Goal: Task Accomplishment & Management: Use online tool/utility

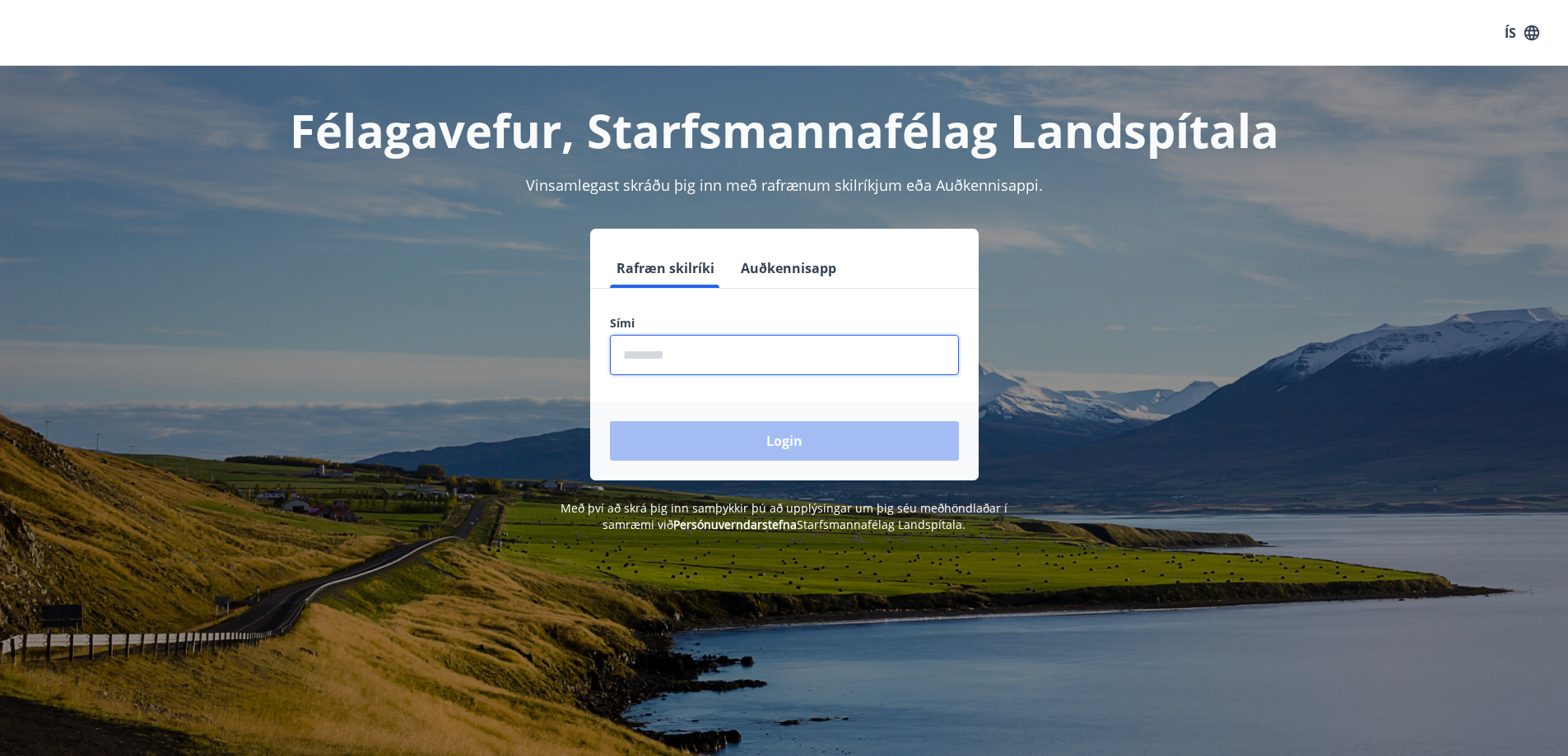
click at [701, 362] on input "phone" at bounding box center [784, 355] width 349 height 41
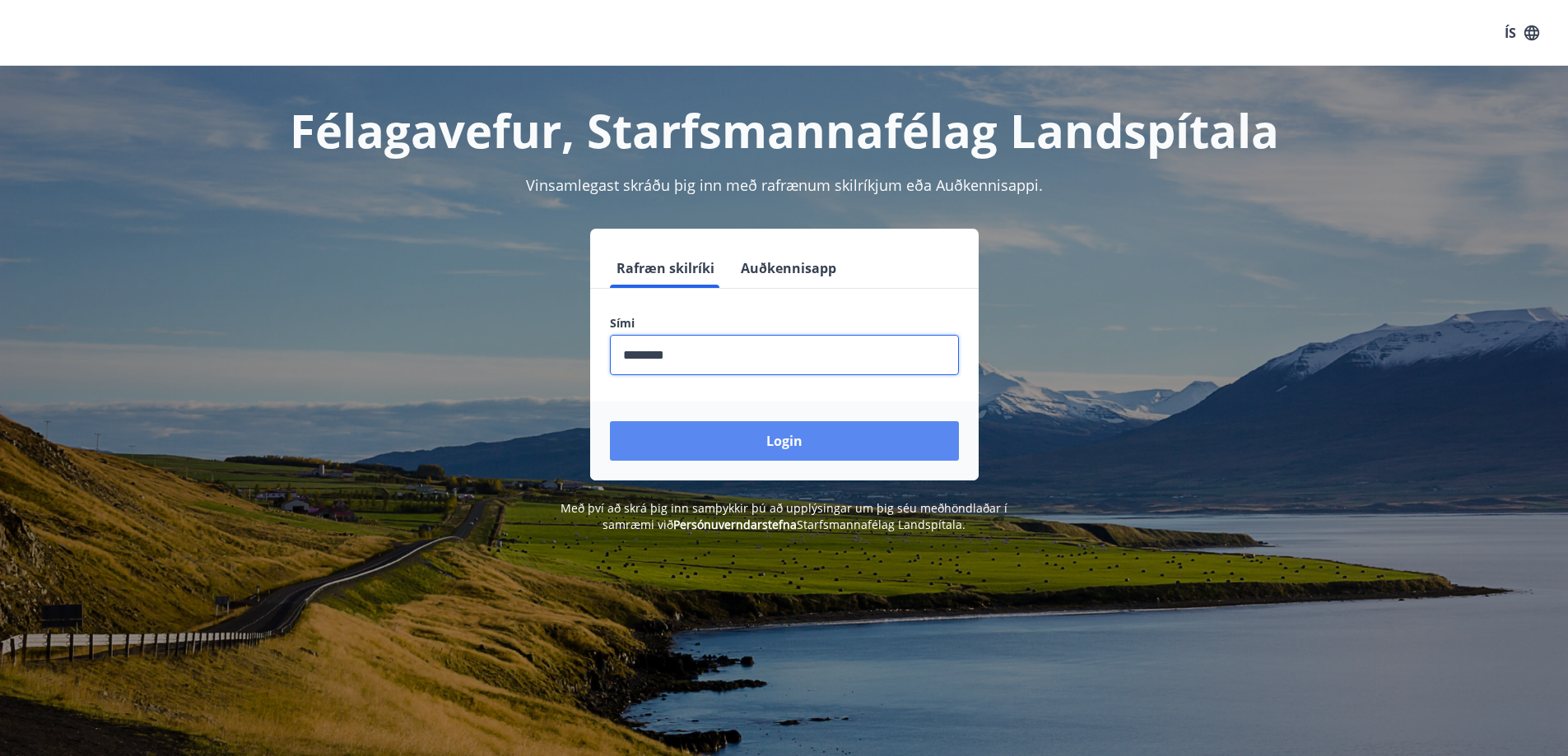
type input "********"
click at [744, 452] on button "Login" at bounding box center [784, 441] width 349 height 40
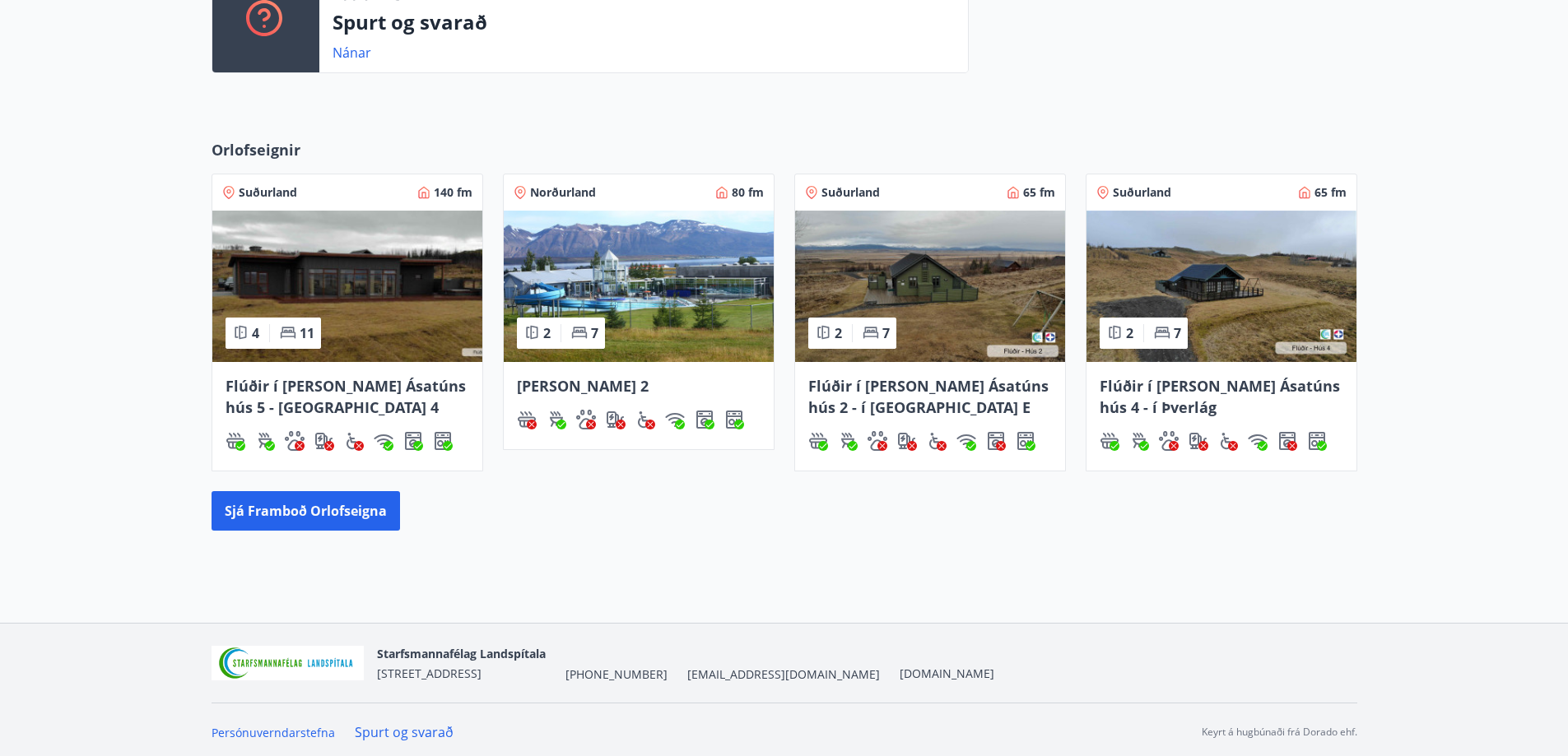
scroll to position [501, 0]
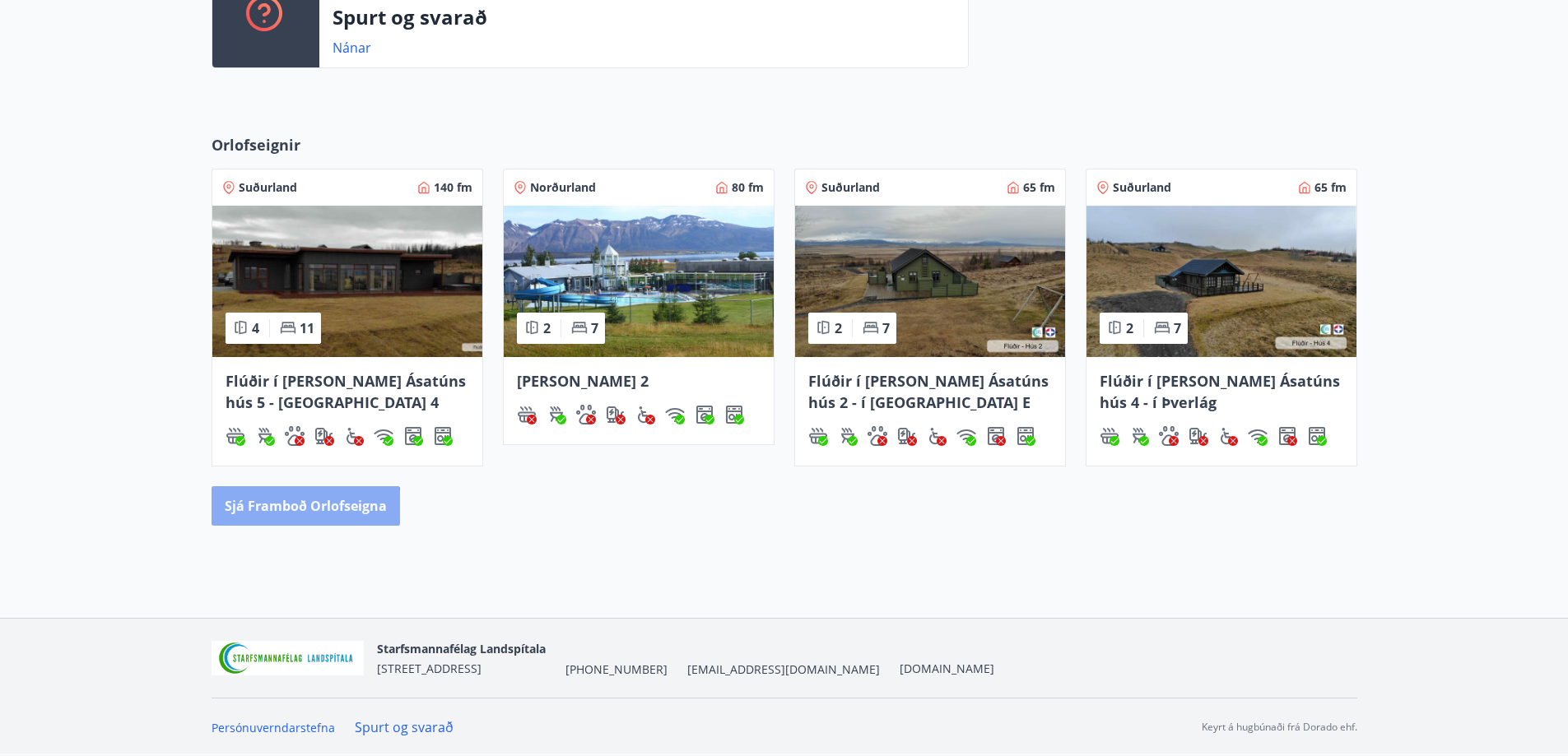
click at [283, 515] on button "Sjá framboð orlofseigna" at bounding box center [305, 506] width 189 height 40
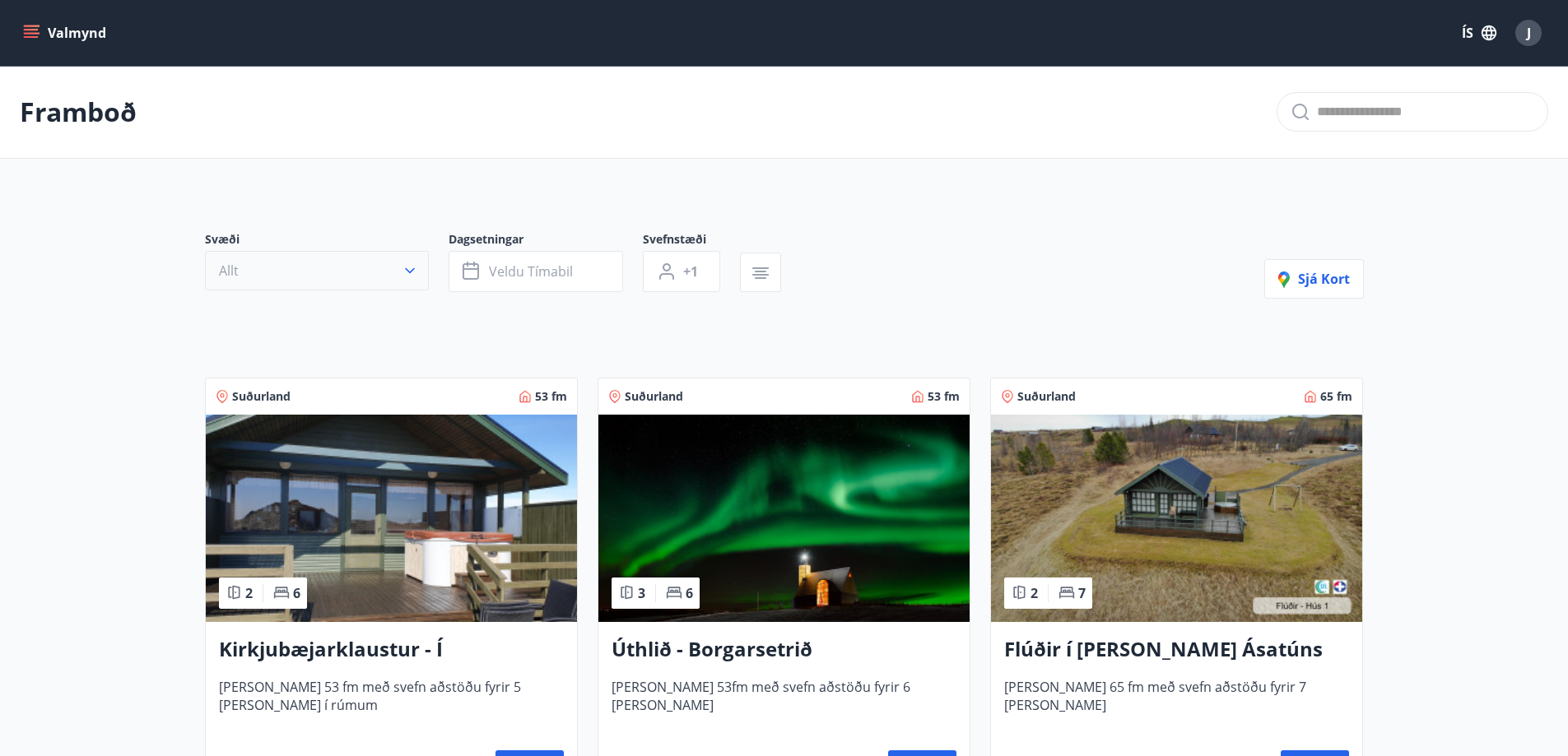
click at [408, 269] on icon "button" at bounding box center [410, 270] width 16 height 16
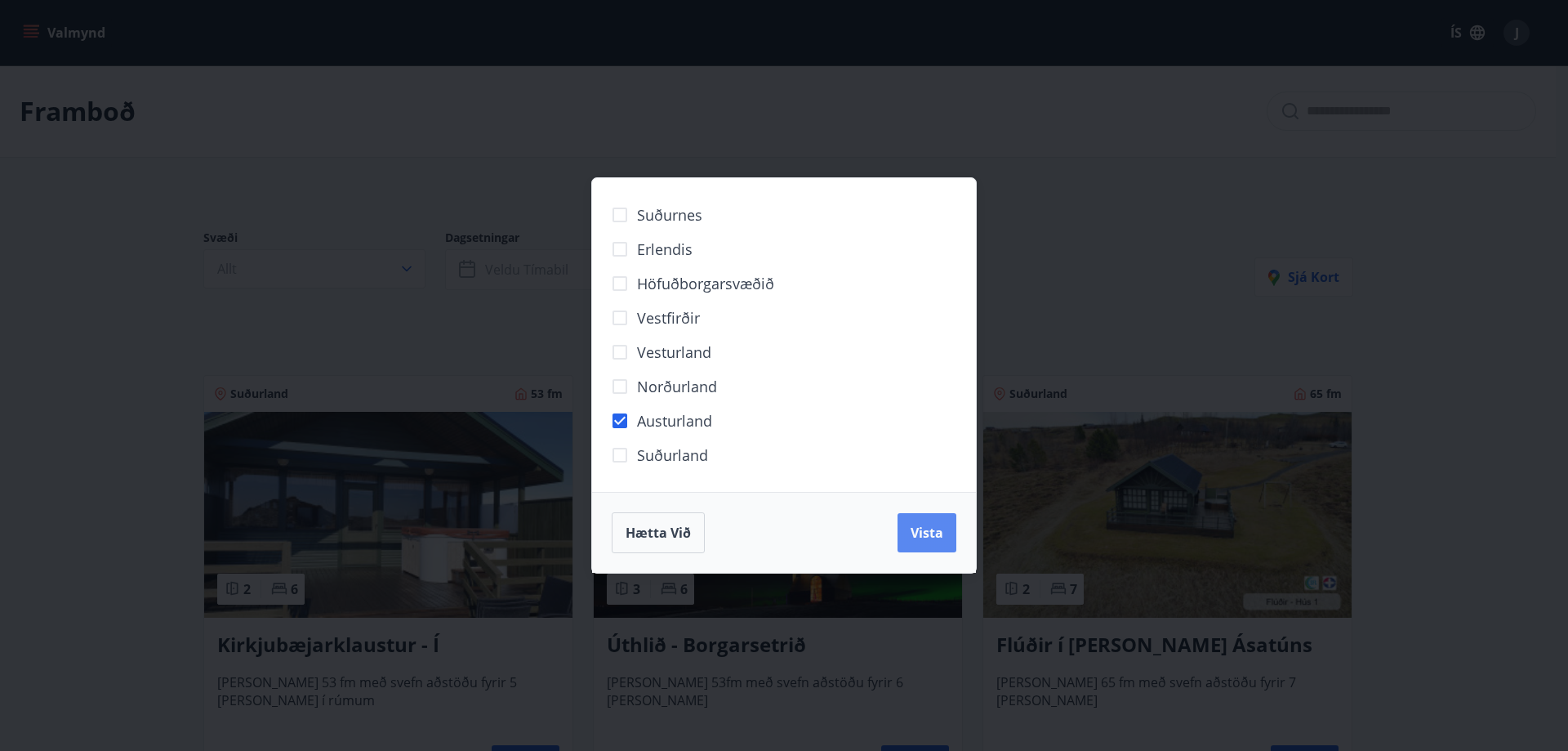
click at [926, 534] on span "Vista" at bounding box center [926, 532] width 33 height 18
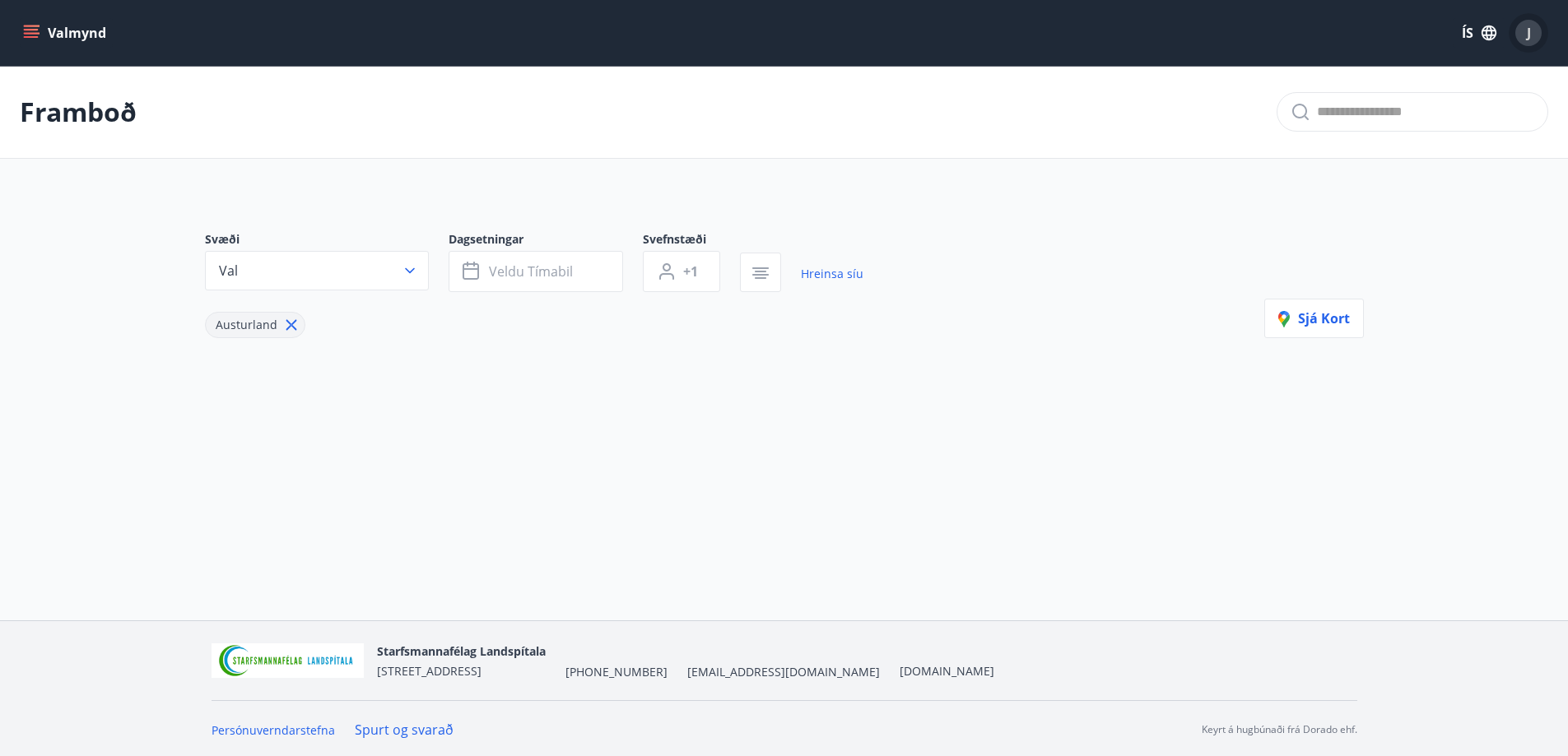
click at [1529, 30] on span "J" at bounding box center [1528, 32] width 4 height 18
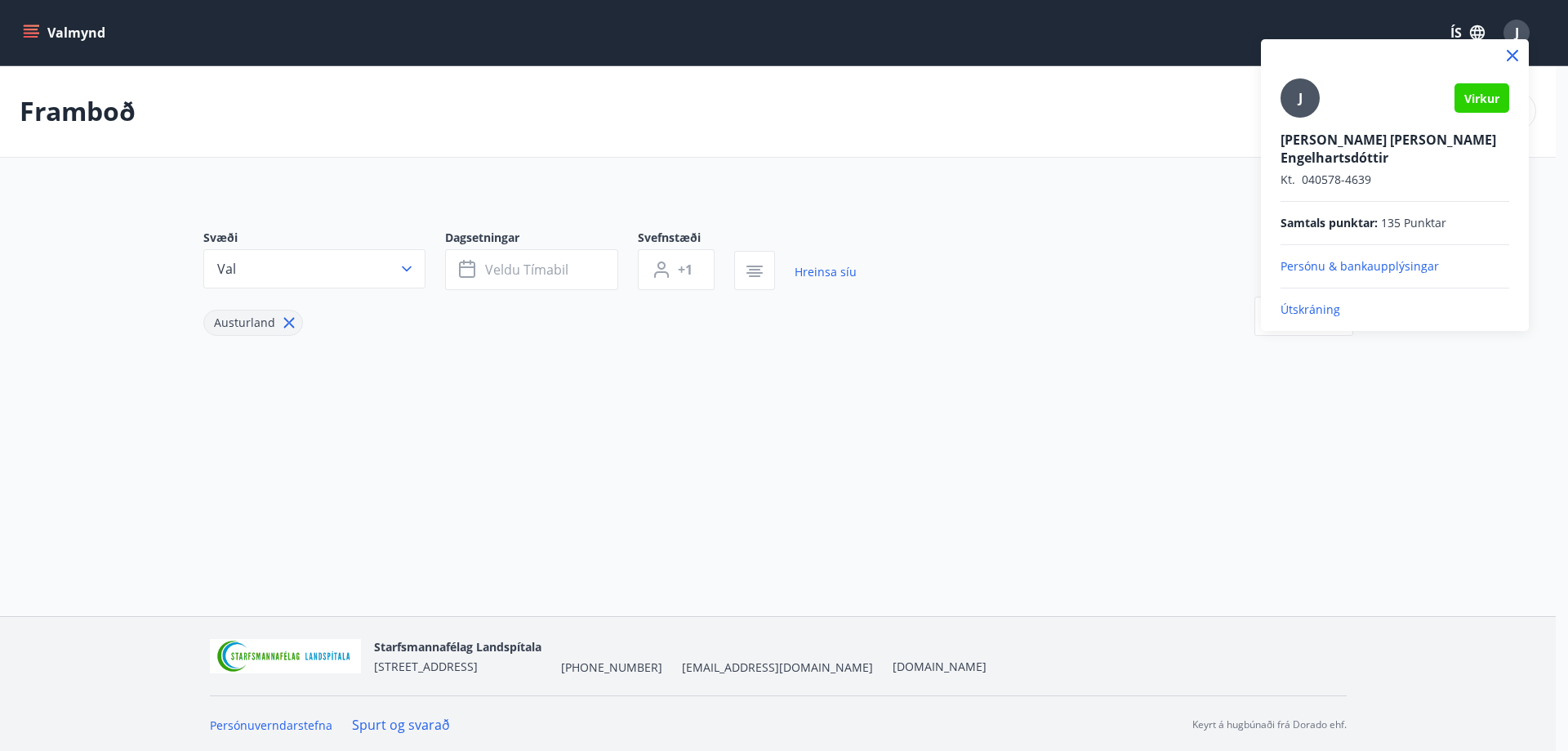
click at [1324, 302] on p "Útskráning" at bounding box center [1395, 309] width 228 height 16
